Goal: Task Accomplishment & Management: Complete application form

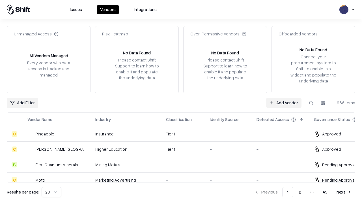
click at [284, 102] on link "Add Vendor" at bounding box center [283, 103] width 35 height 10
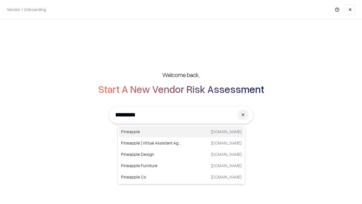
click at [181, 132] on div "Pineapple [DOMAIN_NAME]" at bounding box center [181, 131] width 125 height 11
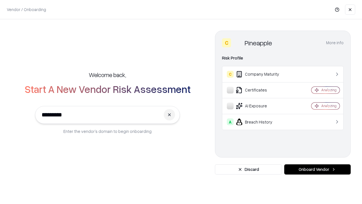
type input "*********"
click at [318, 169] on button "Onboard Vendor" at bounding box center [317, 169] width 67 height 10
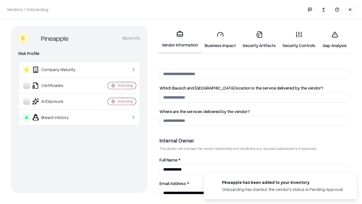
scroll to position [293, 0]
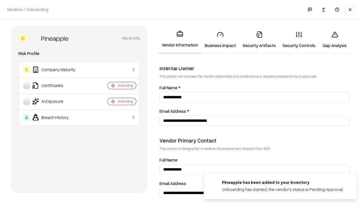
click at [221, 40] on link "Business Impact" at bounding box center [221, 40] width 38 height 26
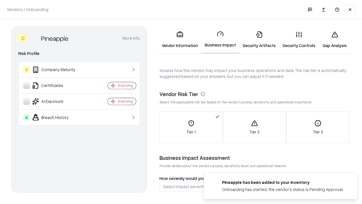
click at [335, 40] on link "Gap Analysis" at bounding box center [335, 40] width 32 height 26
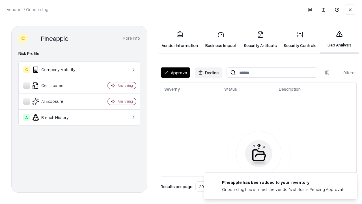
click at [176, 72] on button "Approve" at bounding box center [176, 72] width 30 height 10
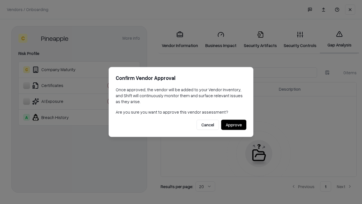
click at [234, 125] on button "Approve" at bounding box center [233, 125] width 25 height 10
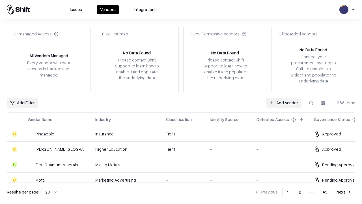
type input "*********"
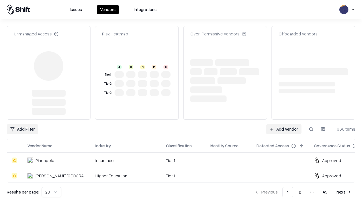
click at [284, 124] on link "Add Vendor" at bounding box center [283, 129] width 35 height 10
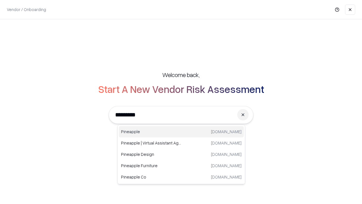
click at [181, 132] on div "Pineapple [DOMAIN_NAME]" at bounding box center [181, 131] width 125 height 11
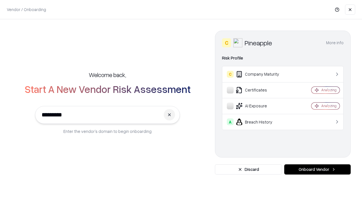
type input "*********"
click at [318, 169] on button "Onboard Vendor" at bounding box center [317, 169] width 67 height 10
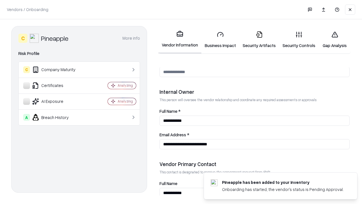
scroll to position [293, 0]
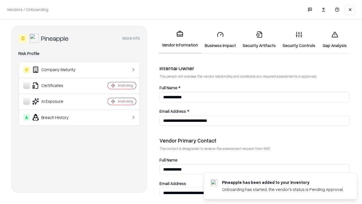
click at [335, 40] on link "Gap Analysis" at bounding box center [335, 40] width 32 height 26
